Goal: Navigation & Orientation: Go to known website

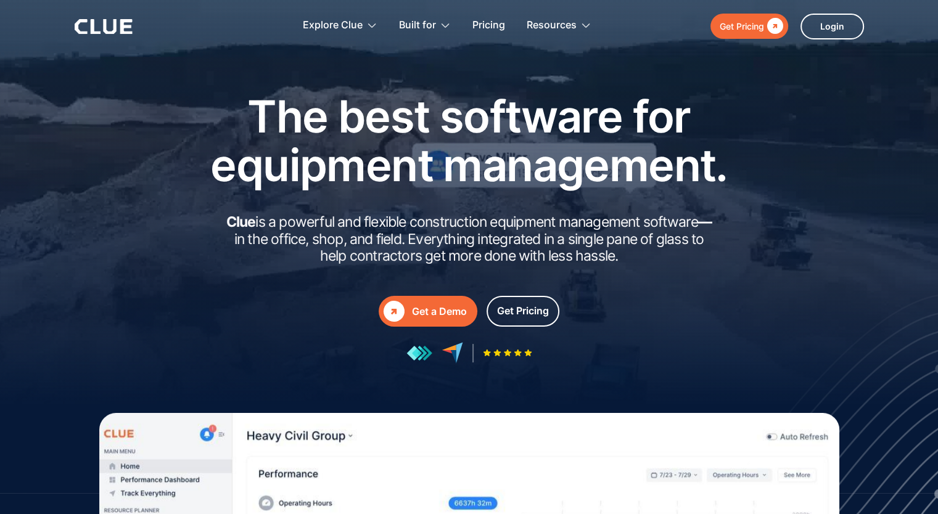
click at [766, 31] on div "" at bounding box center [773, 25] width 19 height 15
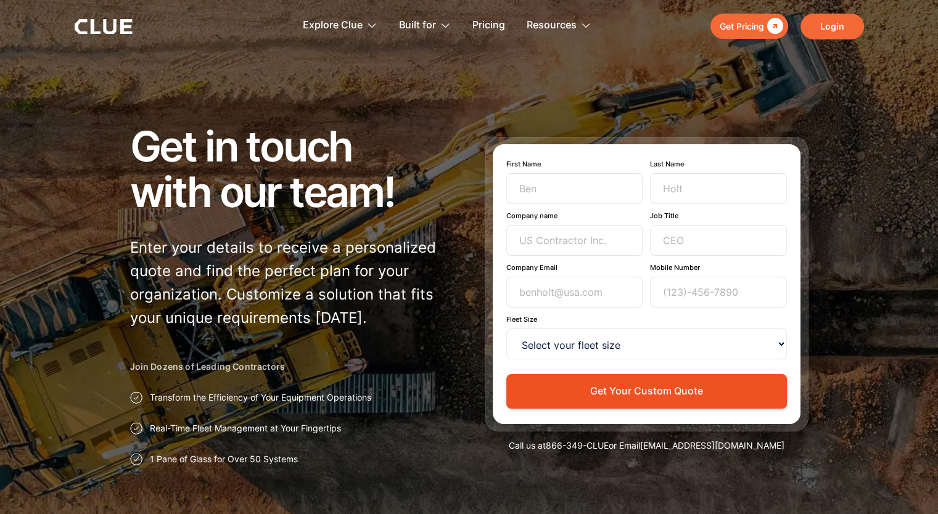
click at [817, 21] on link "Login" at bounding box center [831, 27] width 63 height 26
